Goal: Obtain resource: Obtain resource

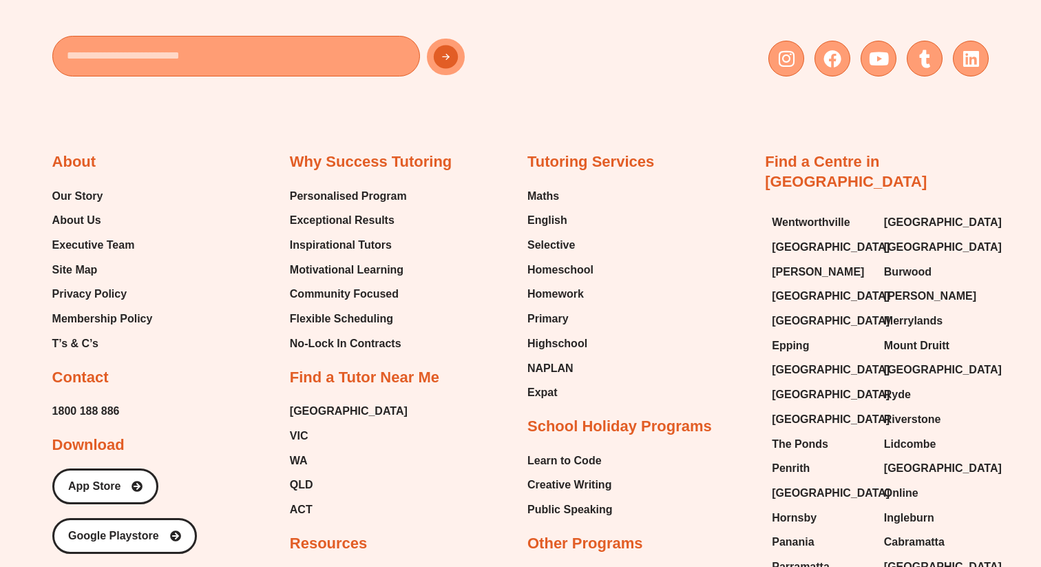
scroll to position [5935, 0]
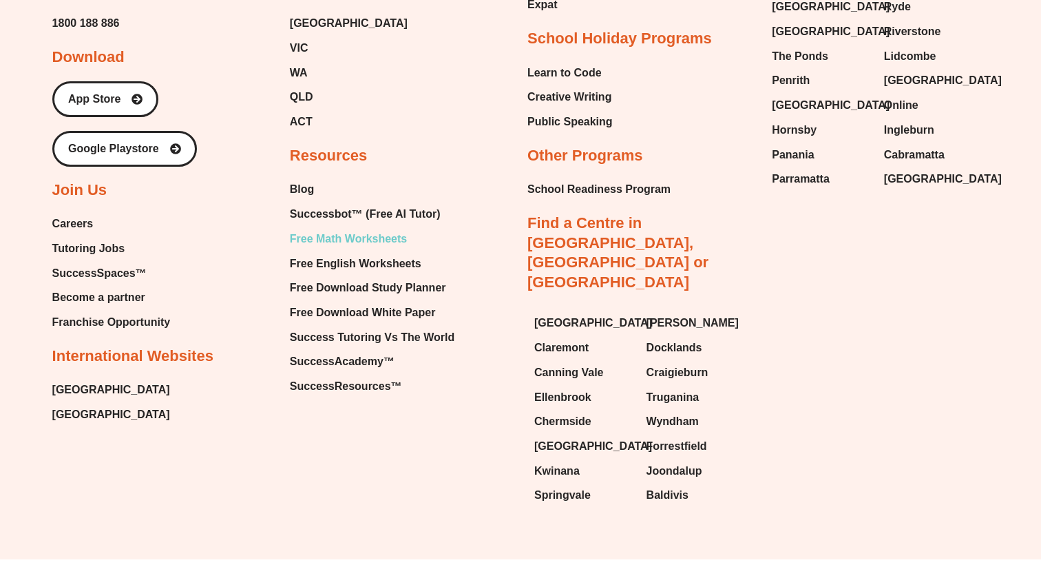
click at [384, 229] on span "Free Math Worksheets" at bounding box center [348, 239] width 117 height 21
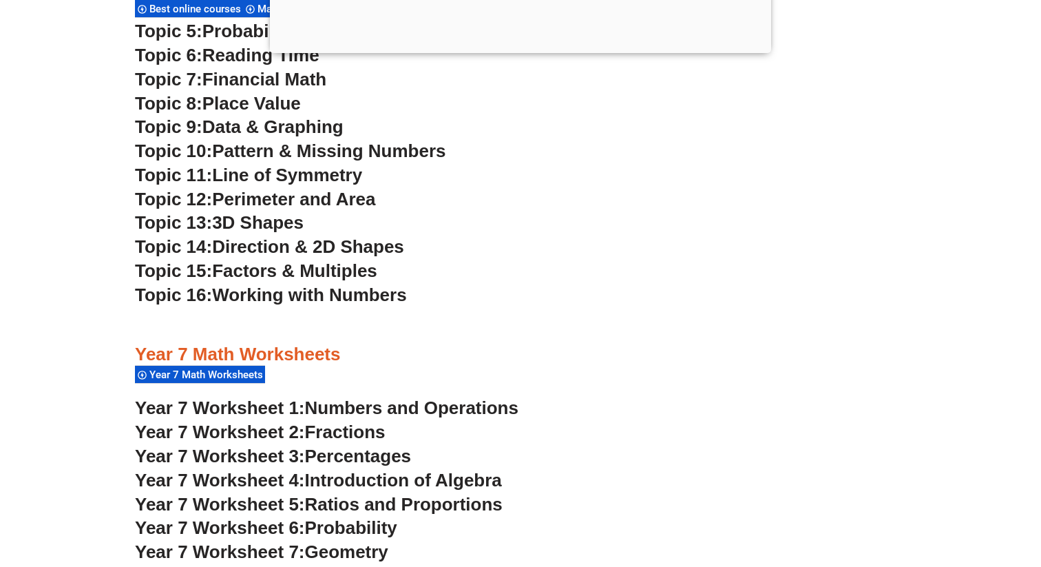
scroll to position [3471, 0]
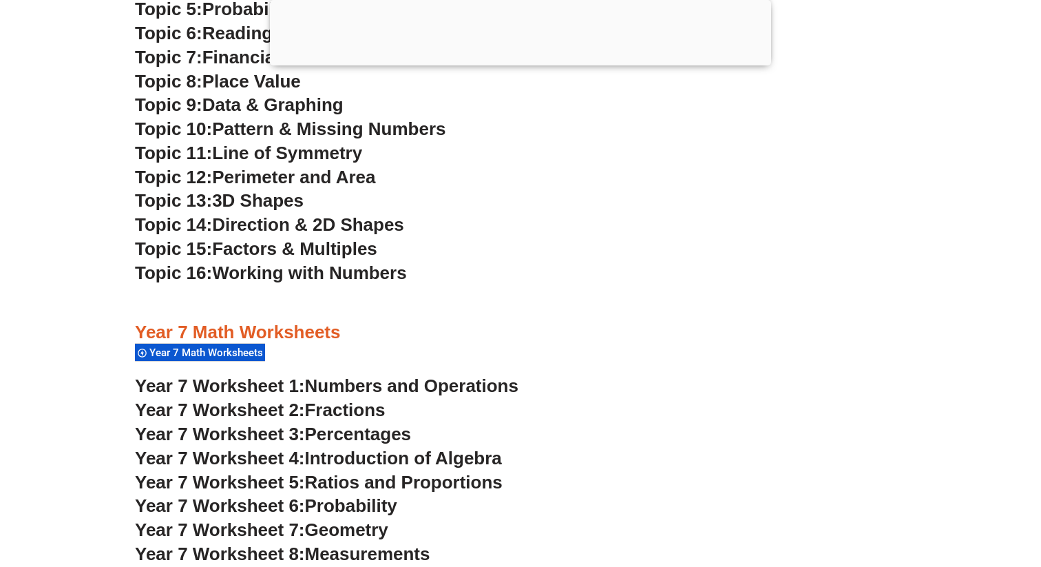
click at [680, 296] on div at bounding box center [520, 303] width 771 height 34
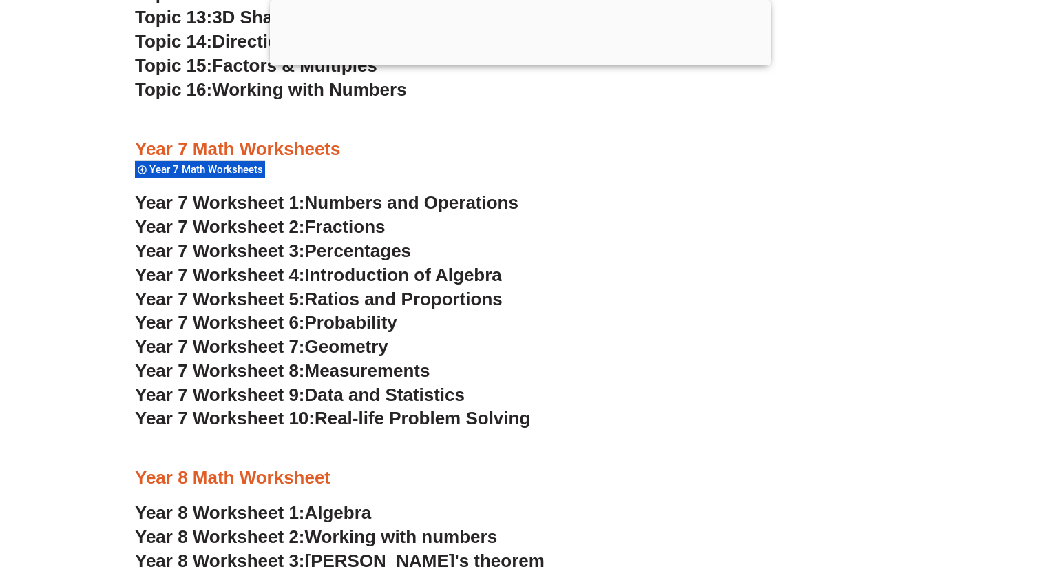
scroll to position [3655, 0]
click at [381, 344] on span "Geometry" at bounding box center [346, 345] width 83 height 21
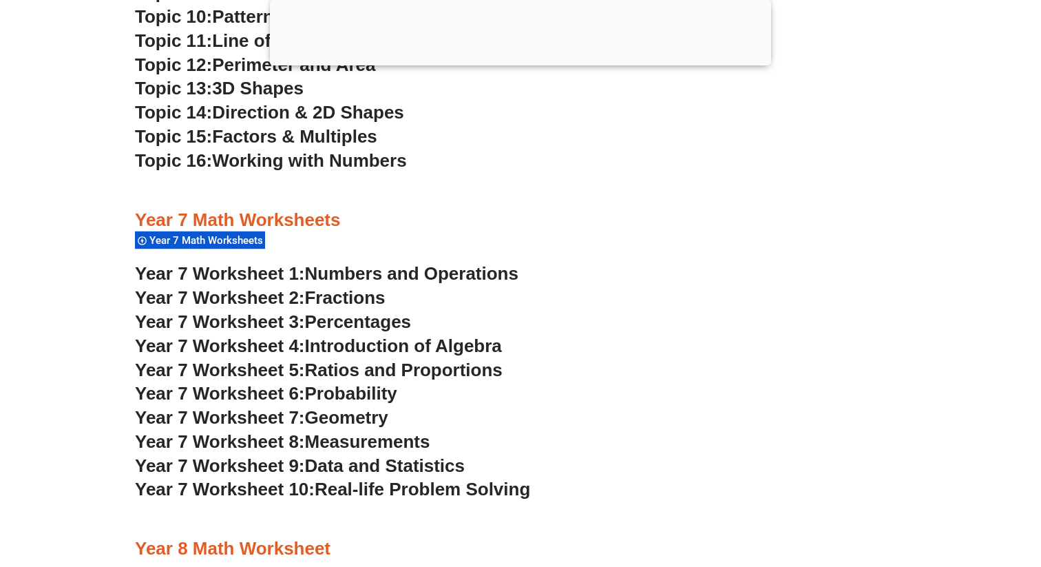
scroll to position [3656, 0]
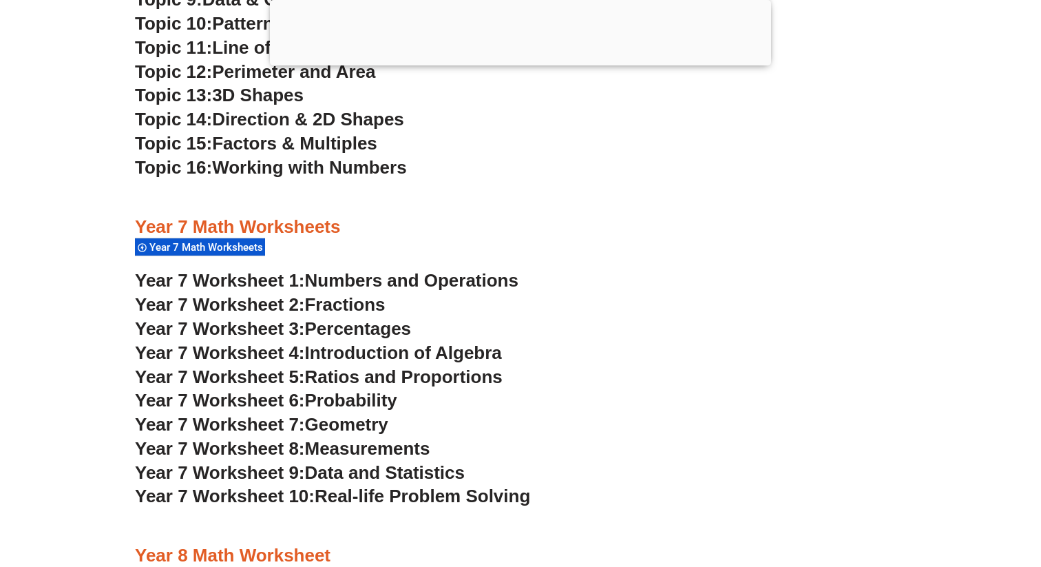
click at [357, 401] on span "Probability" at bounding box center [351, 400] width 92 height 21
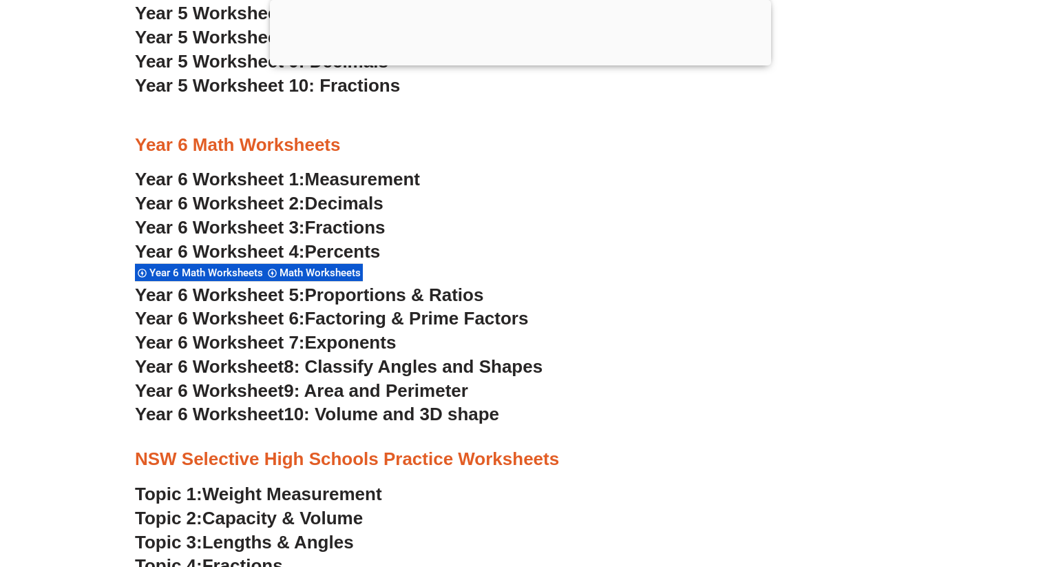
scroll to position [2897, 0]
